Goal: Check status: Check status

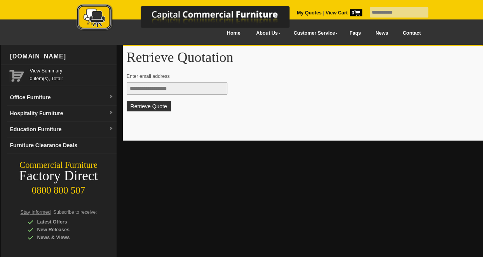
click at [199, 89] on input "text" at bounding box center [177, 88] width 101 height 12
type input "**********"
click at [150, 108] on button "Retrieve Quote" at bounding box center [149, 106] width 44 height 10
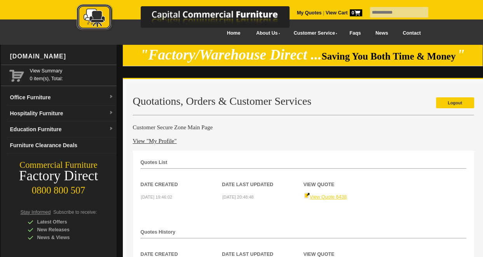
click at [321, 195] on link "View Quote 6438" at bounding box center [325, 196] width 43 height 5
